Goal: Task Accomplishment & Management: Manage account settings

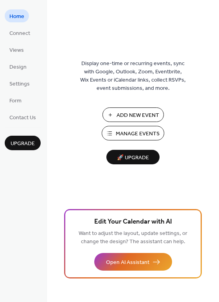
click at [147, 118] on span "Add New Event" at bounding box center [138, 115] width 43 height 8
click at [148, 115] on span "Add New Event" at bounding box center [138, 115] width 43 height 8
click at [141, 133] on span "Manage Events" at bounding box center [138, 134] width 44 height 8
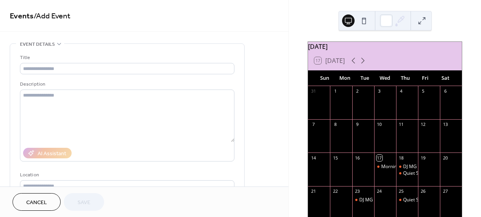
click at [59, 42] on icon at bounding box center [59, 44] width 6 height 6
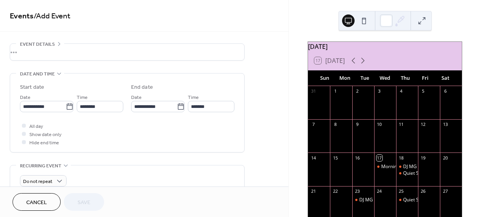
click at [59, 42] on icon at bounding box center [59, 44] width 6 height 6
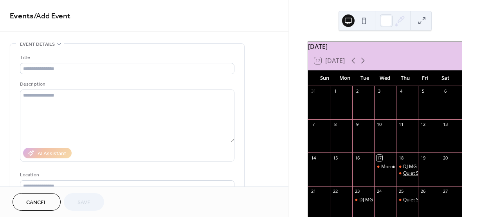
click at [408, 177] on div "Quiet Storm" at bounding box center [416, 173] width 26 height 7
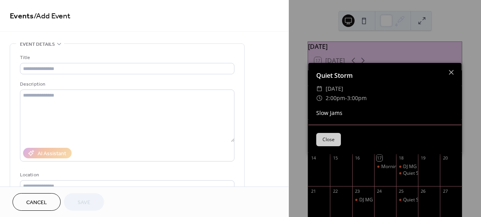
click at [336, 136] on button "Close" at bounding box center [328, 139] width 25 height 13
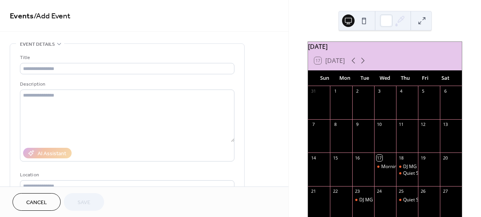
click at [379, 170] on div "Morning Devotion" at bounding box center [385, 167] width 22 height 7
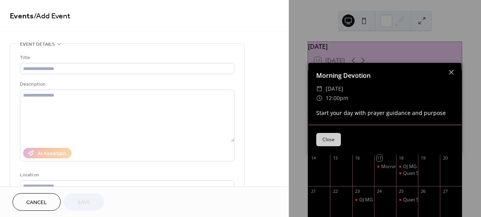
click at [335, 140] on button "Close" at bounding box center [328, 139] width 25 height 13
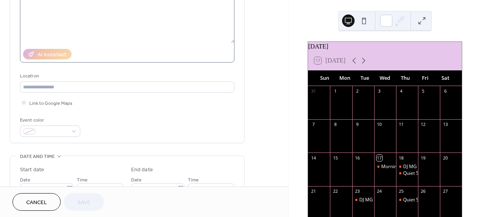
scroll to position [39, 0]
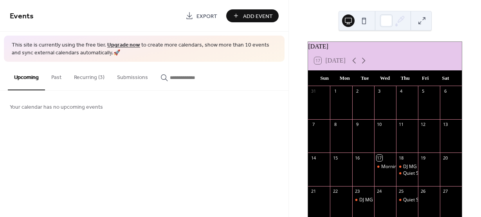
click at [83, 78] on button "Recurring (3)" at bounding box center [89, 76] width 43 height 28
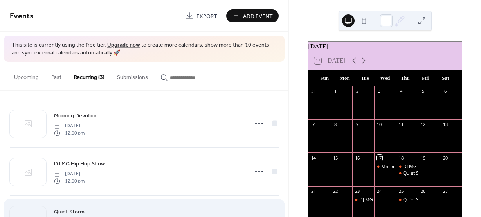
scroll to position [2, 0]
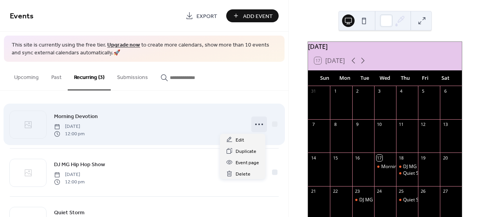
click at [259, 123] on icon at bounding box center [259, 124] width 13 height 13
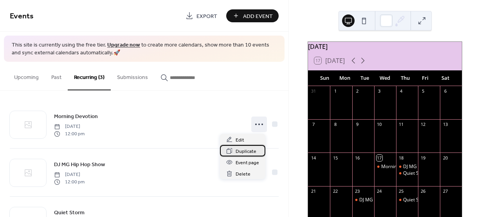
click at [244, 148] on span "Duplicate" at bounding box center [246, 152] width 21 height 8
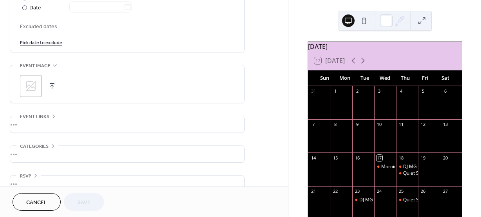
scroll to position [445, 0]
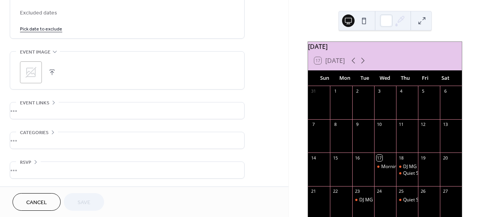
click at [85, 162] on div "RSVP Enable RSVP 🔒 Limit number of guests •••" at bounding box center [127, 170] width 235 height 17
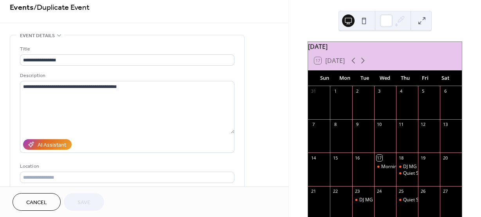
scroll to position [0, 0]
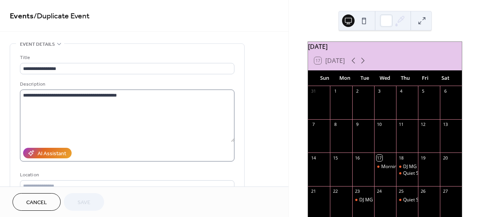
click at [108, 144] on label "**********" at bounding box center [127, 126] width 215 height 72
click at [108, 142] on textarea "**********" at bounding box center [127, 116] width 215 height 52
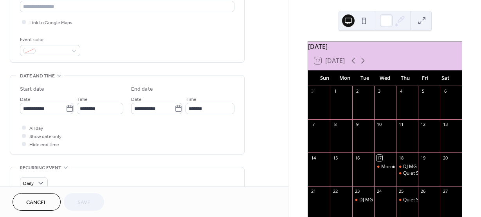
scroll to position [196, 0]
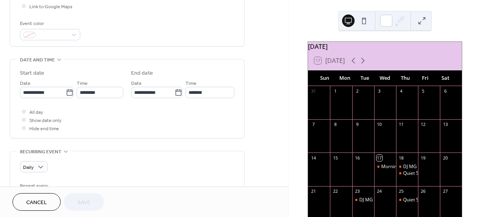
click at [46, 199] on span "Cancel" at bounding box center [36, 203] width 21 height 8
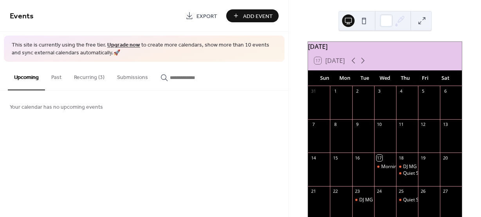
click at [103, 77] on button "Recurring (3)" at bounding box center [89, 76] width 43 height 28
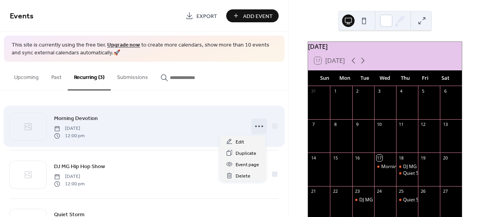
click at [256, 126] on icon at bounding box center [259, 126] width 13 height 13
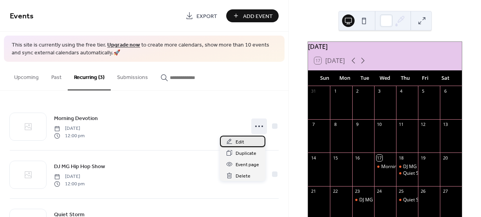
click at [251, 144] on div "Edit" at bounding box center [242, 141] width 45 height 11
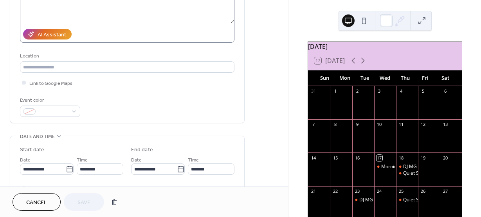
scroll to position [157, 0]
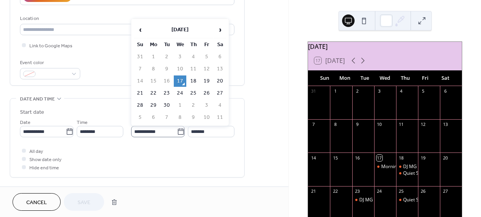
click at [179, 133] on icon at bounding box center [181, 132] width 8 height 8
click at [177, 133] on input "**********" at bounding box center [154, 131] width 46 height 11
click at [168, 105] on td "30" at bounding box center [167, 105] width 13 height 11
type input "**********"
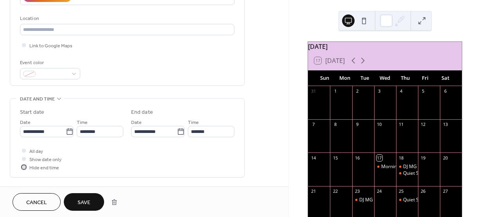
click at [23, 167] on icon at bounding box center [24, 167] width 2 height 2
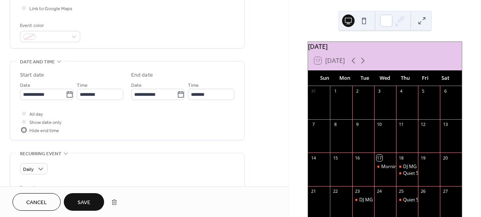
scroll to position [196, 0]
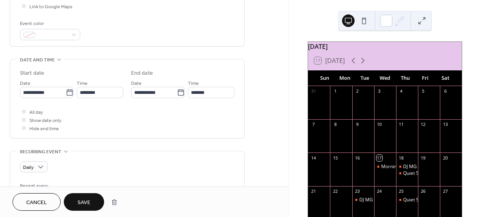
click at [84, 199] on span "Save" at bounding box center [84, 203] width 13 height 8
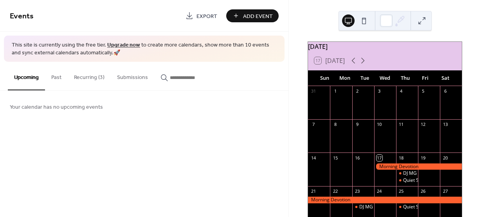
click at [95, 73] on button "Recurring (3)" at bounding box center [89, 76] width 43 height 28
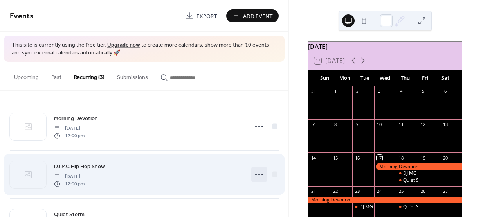
click at [255, 177] on icon at bounding box center [259, 174] width 13 height 13
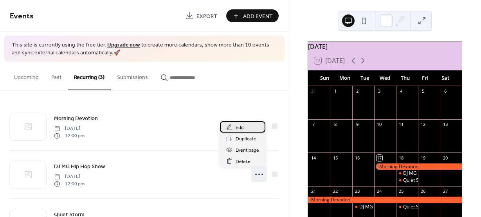
click at [230, 125] on icon at bounding box center [229, 127] width 6 height 6
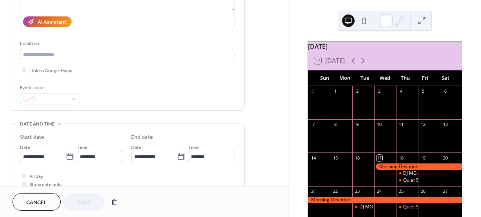
scroll to position [157, 0]
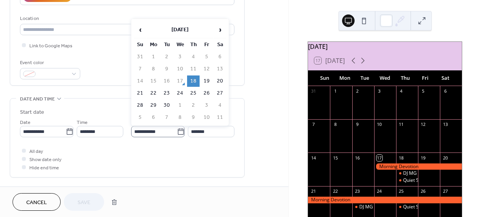
click at [179, 132] on icon at bounding box center [181, 132] width 8 height 8
click at [177, 132] on input "**********" at bounding box center [154, 131] width 46 height 11
click at [166, 104] on td "30" at bounding box center [167, 105] width 13 height 11
type input "**********"
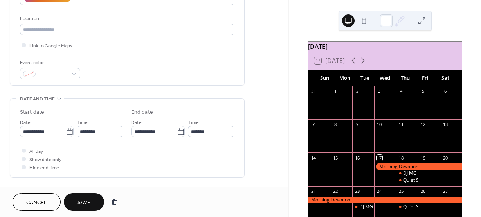
click at [91, 200] on button "Save" at bounding box center [84, 202] width 40 height 18
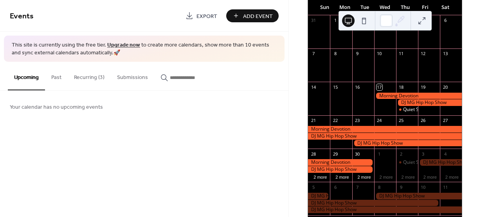
scroll to position [78, 0]
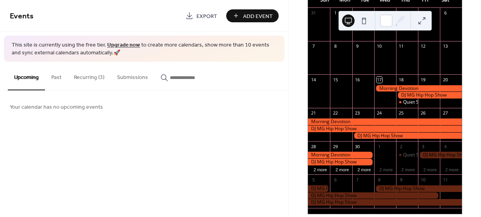
click at [93, 80] on button "Recurring (3)" at bounding box center [89, 76] width 43 height 28
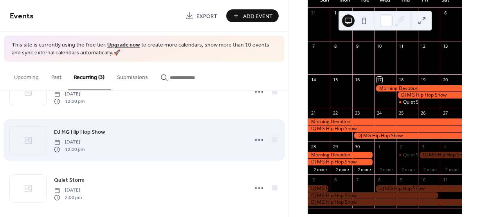
scroll to position [41, 0]
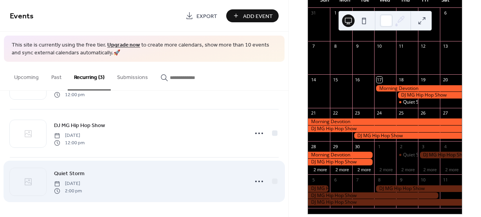
click at [82, 182] on span "[DATE]" at bounding box center [68, 184] width 28 height 7
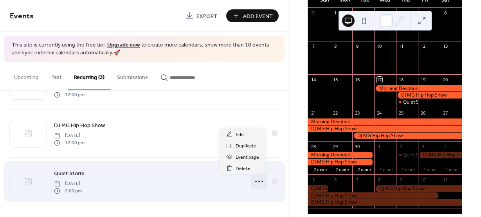
click at [254, 181] on icon at bounding box center [259, 181] width 13 height 13
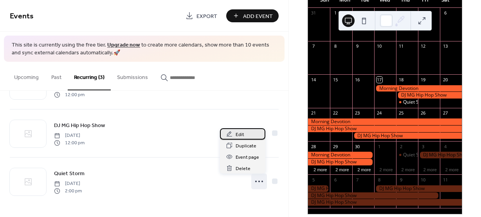
click at [237, 132] on span "Edit" at bounding box center [240, 135] width 9 height 8
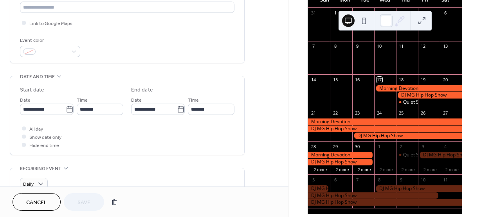
scroll to position [196, 0]
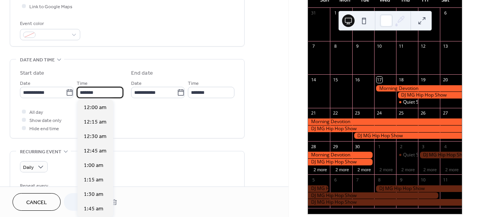
click at [111, 94] on input "*******" at bounding box center [100, 92] width 47 height 11
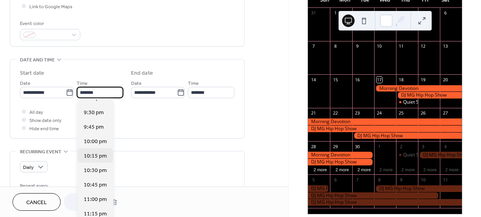
scroll to position [1242, 0]
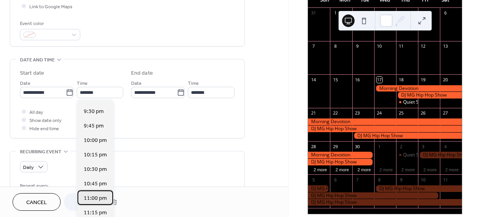
click at [94, 201] on span "11:00 pm" at bounding box center [95, 199] width 23 height 8
type input "********"
type input "**********"
type input "********"
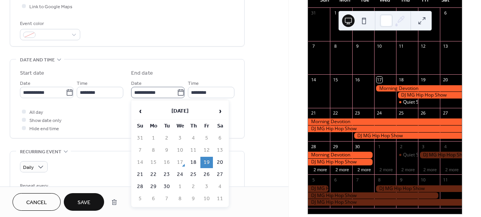
click at [181, 95] on icon at bounding box center [181, 92] width 6 height 6
click at [177, 95] on input "**********" at bounding box center [154, 92] width 46 height 11
click at [167, 187] on td "30" at bounding box center [167, 186] width 13 height 11
type input "**********"
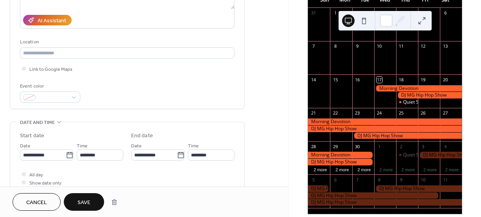
scroll to position [131, 0]
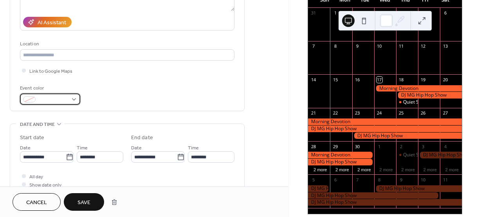
click at [71, 98] on div at bounding box center [50, 99] width 60 height 11
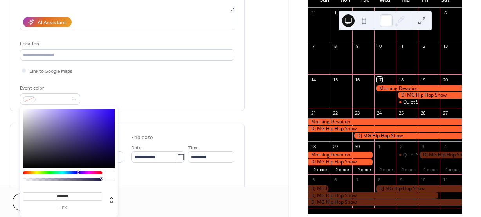
type input "*******"
click at [108, 111] on div at bounding box center [69, 139] width 92 height 59
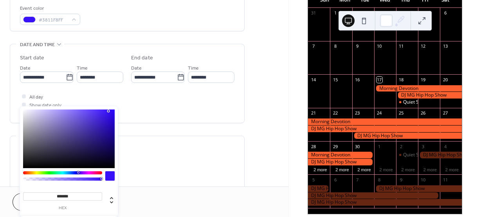
scroll to position [249, 0]
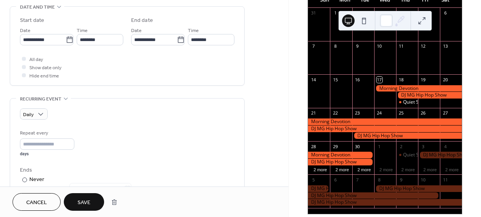
click at [91, 197] on button "Save" at bounding box center [84, 202] width 40 height 18
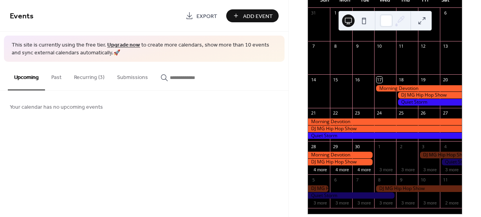
click at [90, 76] on button "Recurring (3)" at bounding box center [89, 76] width 43 height 28
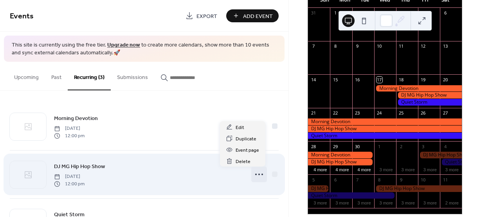
click at [254, 177] on icon at bounding box center [259, 174] width 13 height 13
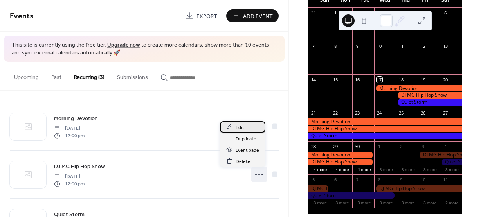
click at [237, 126] on span "Edit" at bounding box center [240, 128] width 9 height 8
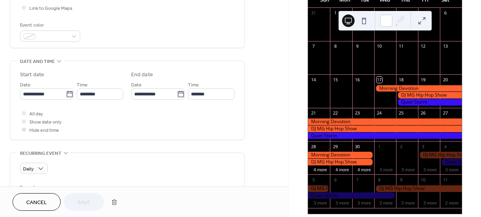
scroll to position [196, 0]
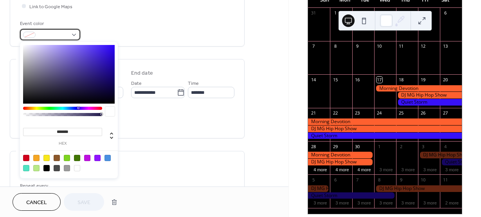
click at [49, 38] on span at bounding box center [53, 35] width 29 height 8
click at [25, 108] on div at bounding box center [62, 108] width 79 height 3
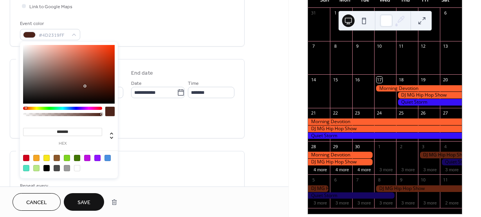
type input "*******"
click at [108, 48] on div at bounding box center [69, 74] width 92 height 59
click at [85, 201] on span "Save" at bounding box center [84, 203] width 13 height 8
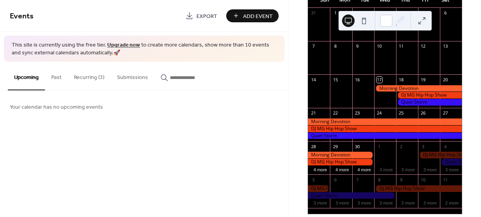
click at [92, 78] on button "Recurring (3)" at bounding box center [89, 76] width 43 height 28
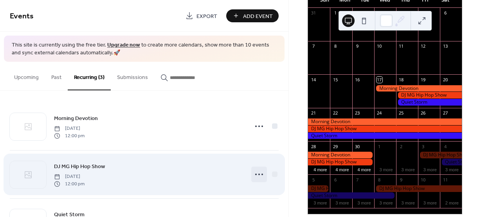
click at [257, 176] on icon at bounding box center [259, 174] width 13 height 13
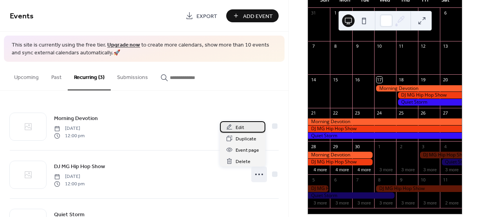
click at [231, 127] on icon at bounding box center [229, 127] width 6 height 6
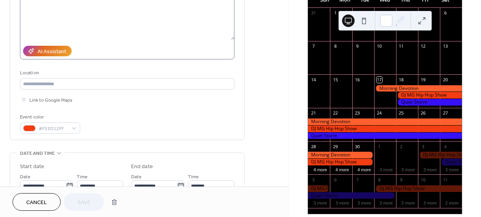
scroll to position [118, 0]
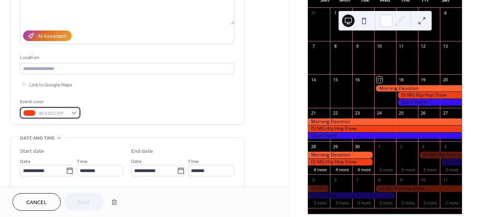
click at [71, 112] on div "#F33D12FF" at bounding box center [50, 112] width 60 height 11
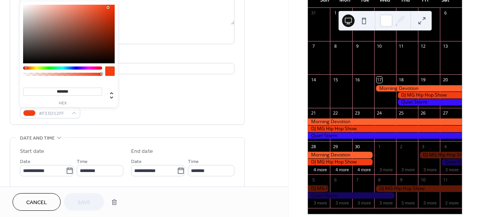
type input "*******"
click at [50, 68] on div at bounding box center [62, 68] width 79 height 3
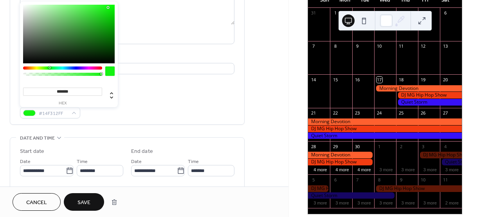
click at [85, 205] on span "Save" at bounding box center [84, 203] width 13 height 8
